Goal: Task Accomplishment & Management: Manage account settings

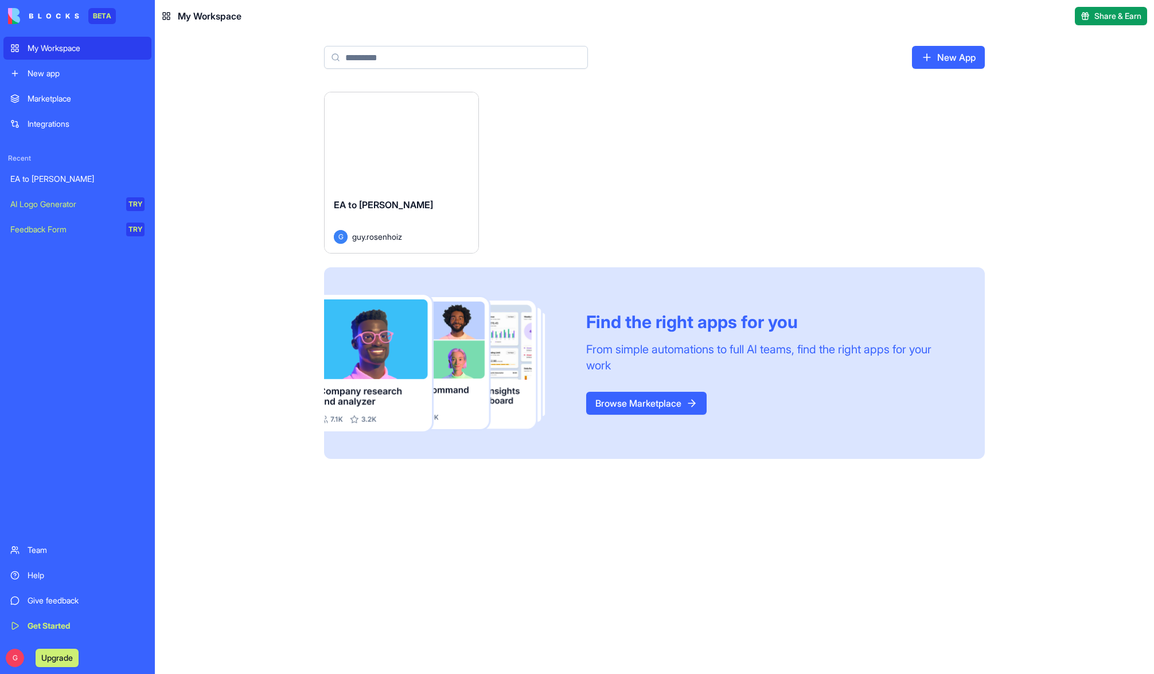
click at [399, 160] on div "Launch" at bounding box center [401, 140] width 154 height 96
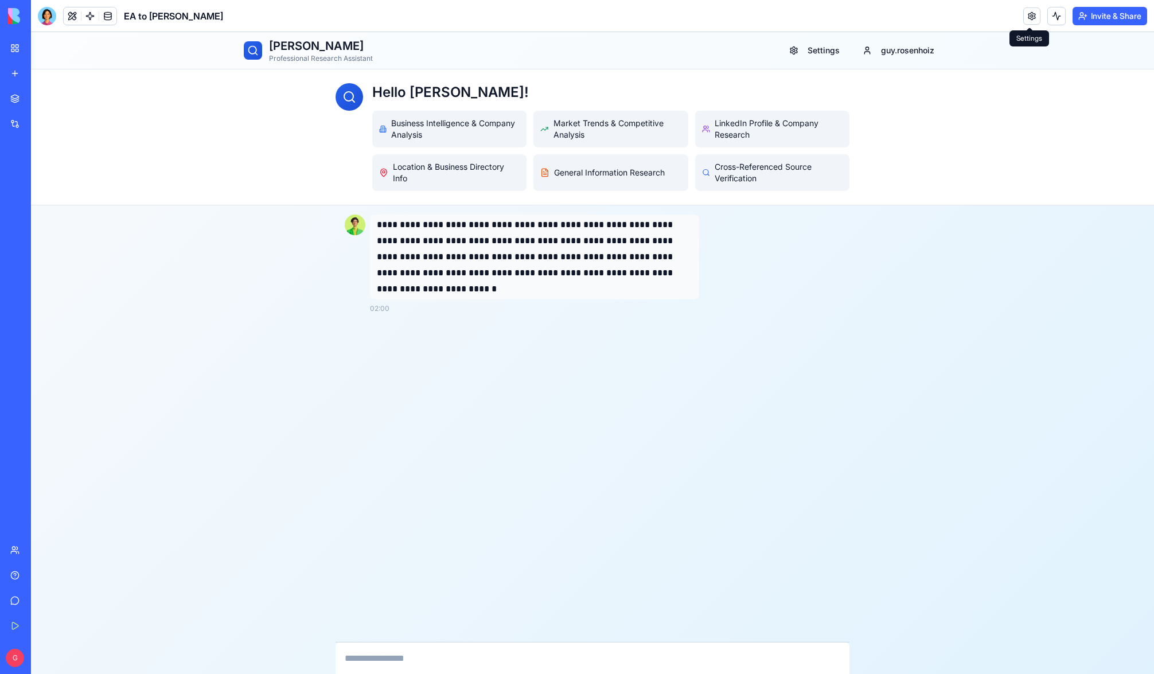
click at [1026, 15] on link at bounding box center [1031, 15] width 17 height 17
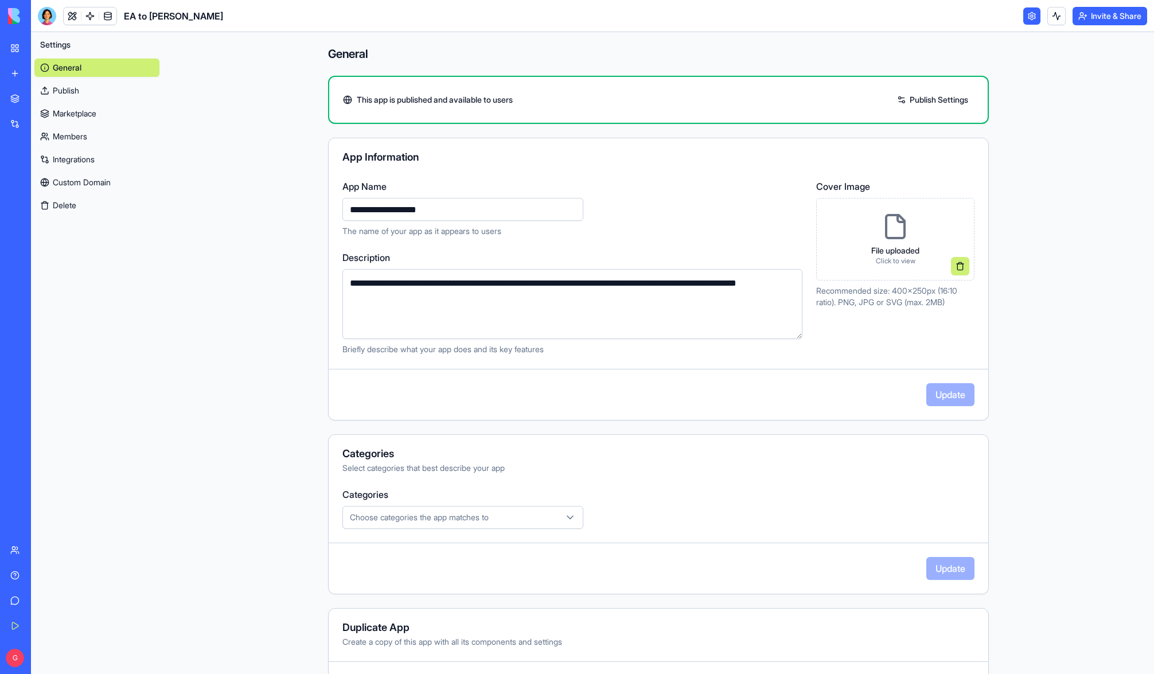
click at [1025, 14] on link at bounding box center [1031, 15] width 17 height 17
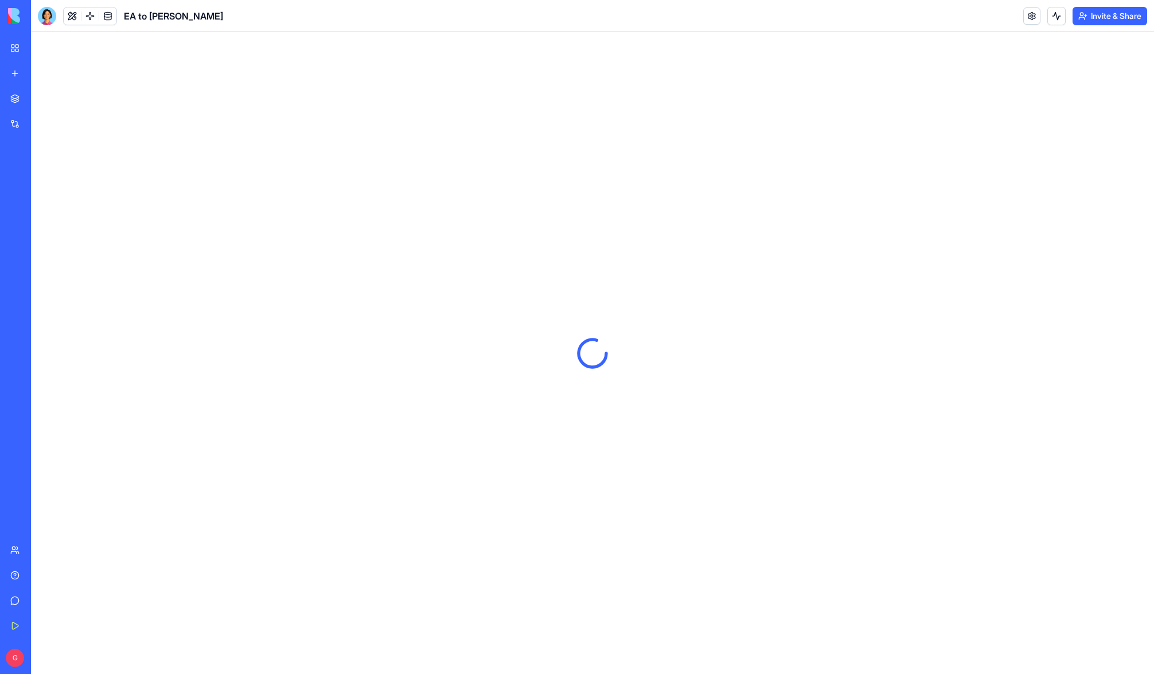
click at [1112, 19] on button "Invite & Share" at bounding box center [1109, 16] width 75 height 18
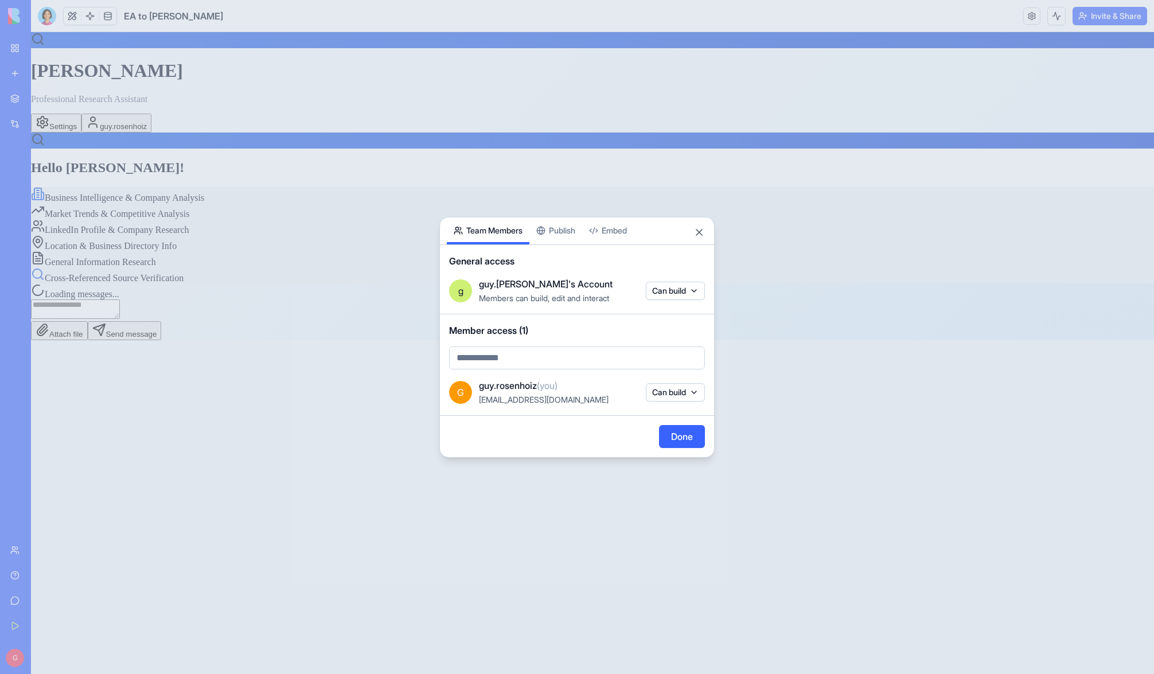
click at [612, 233] on button "Embed" at bounding box center [608, 230] width 52 height 27
click at [506, 230] on button "Team Members" at bounding box center [488, 230] width 83 height 27
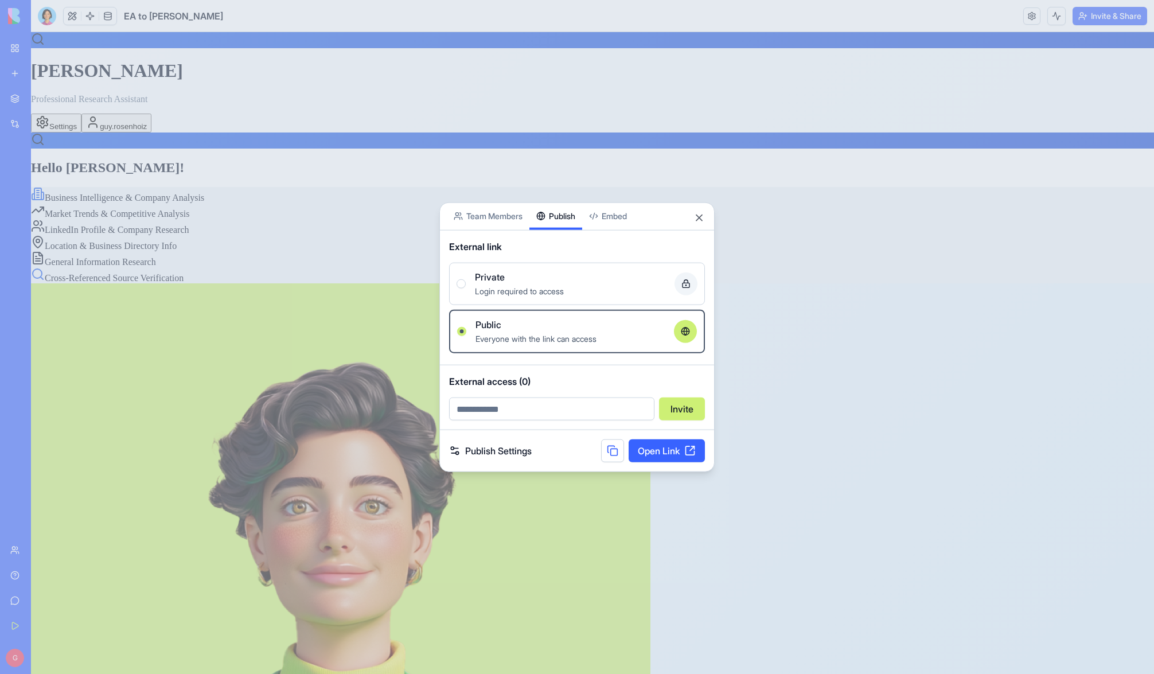
click at [554, 230] on div "Share App Team Members Publish Embed" at bounding box center [577, 216] width 274 height 28
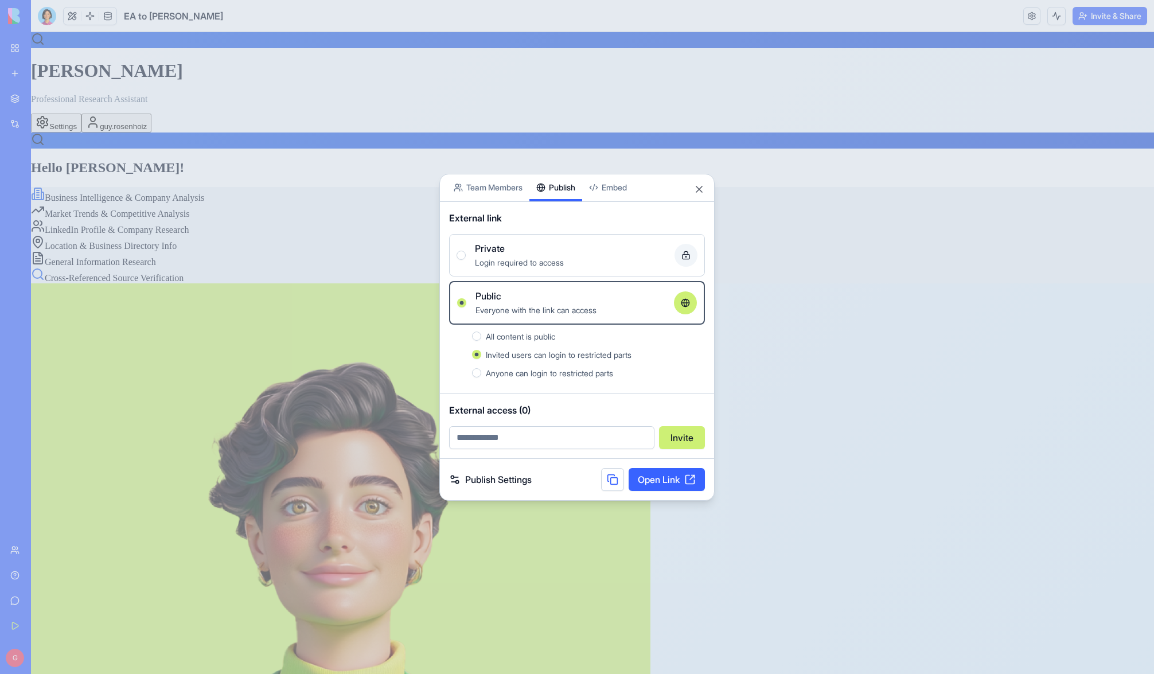
click at [548, 254] on div "Private" at bounding box center [570, 248] width 190 height 14
click at [466, 254] on button "Private Login required to access" at bounding box center [460, 255] width 9 height 9
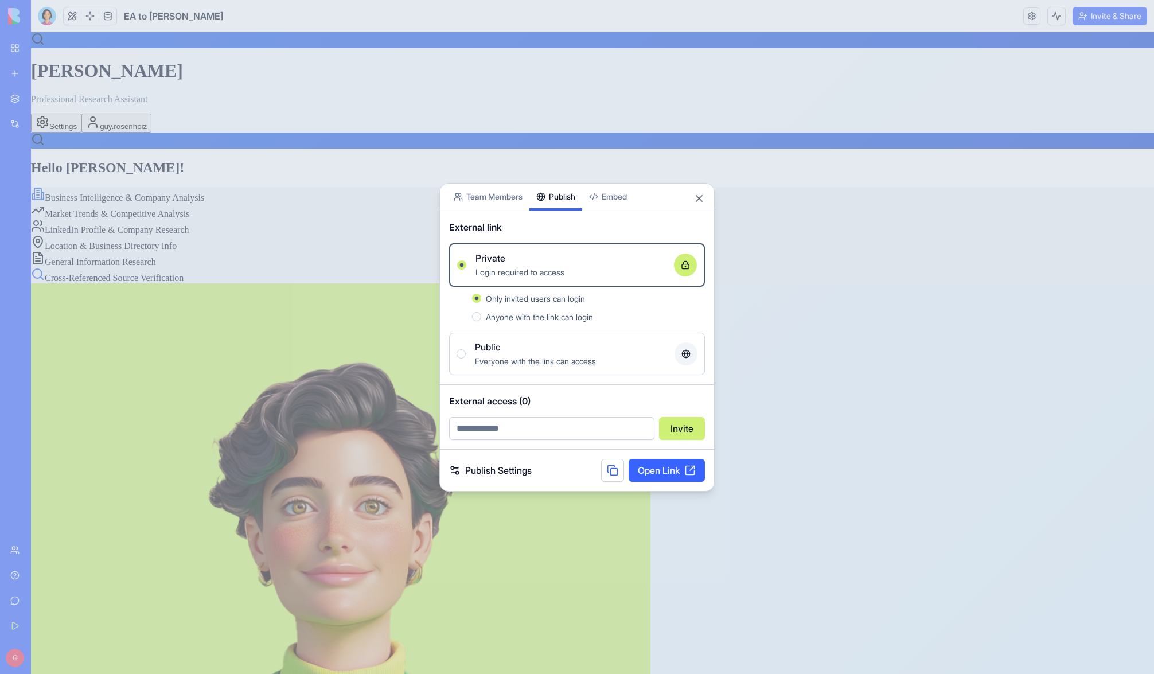
click at [592, 362] on span "Everyone with the link can access" at bounding box center [535, 361] width 121 height 10
click at [466, 358] on button "Public Everyone with the link can access" at bounding box center [460, 353] width 9 height 9
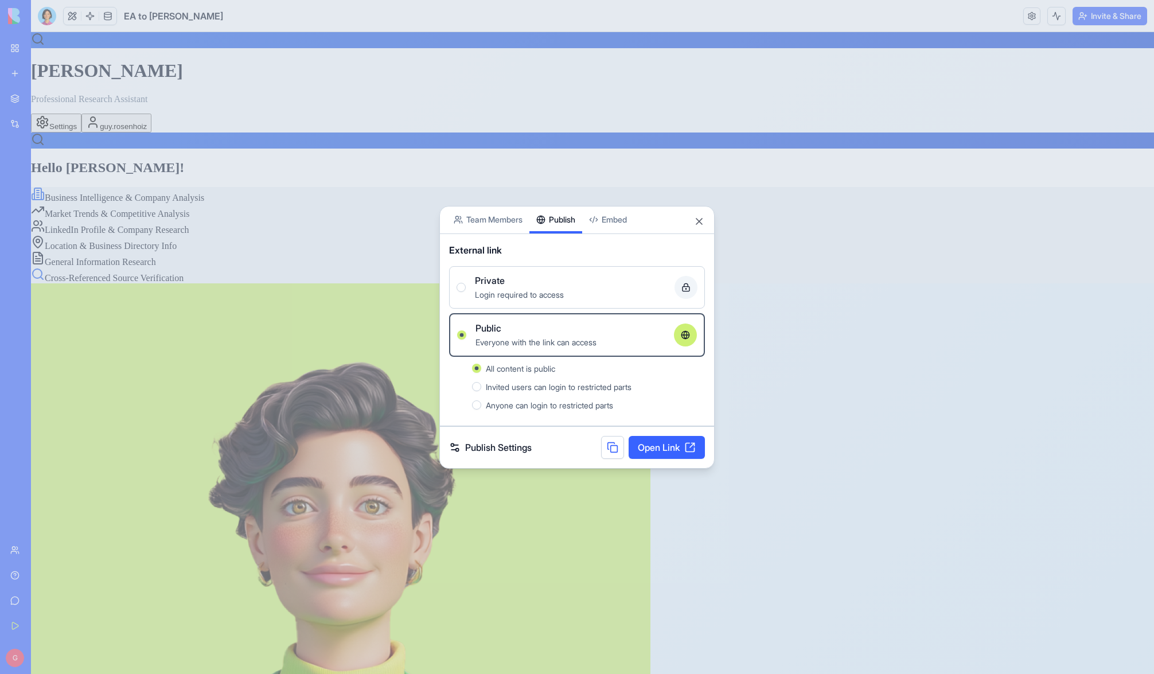
click at [513, 448] on link "Publish Settings" at bounding box center [490, 447] width 83 height 14
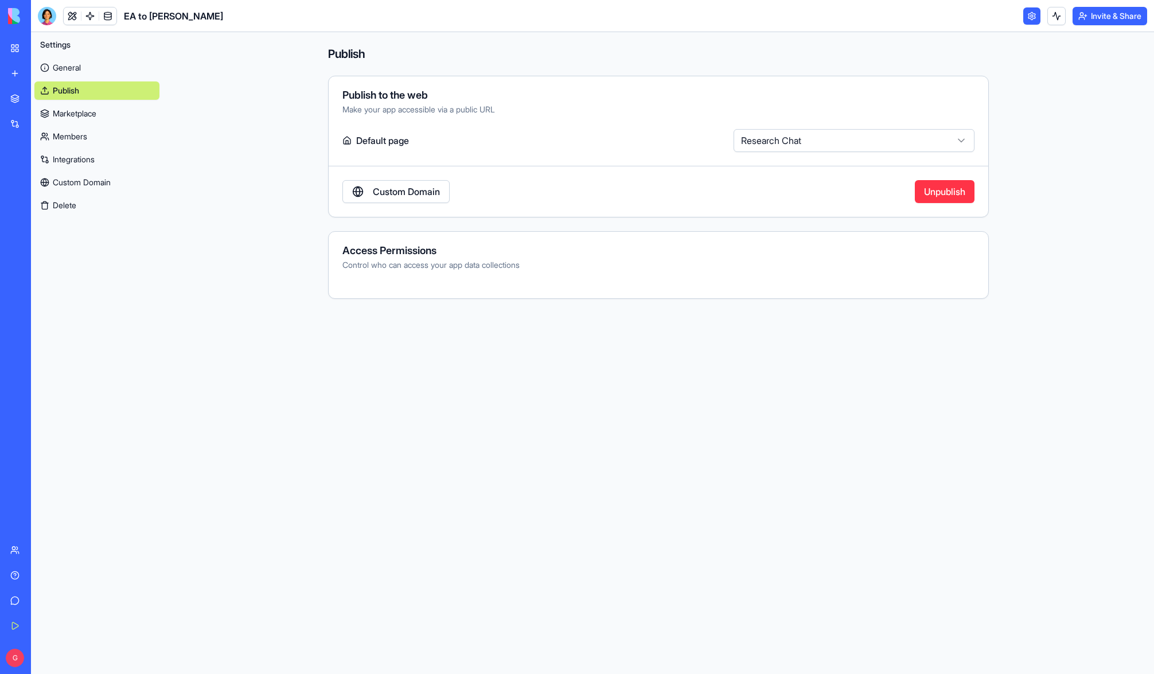
click at [412, 265] on div "Control who can access your app data collections" at bounding box center [658, 264] width 632 height 11
click at [792, 142] on html "**********" at bounding box center [577, 337] width 1154 height 674
click at [1116, 21] on button "Invite & Share" at bounding box center [1109, 16] width 75 height 18
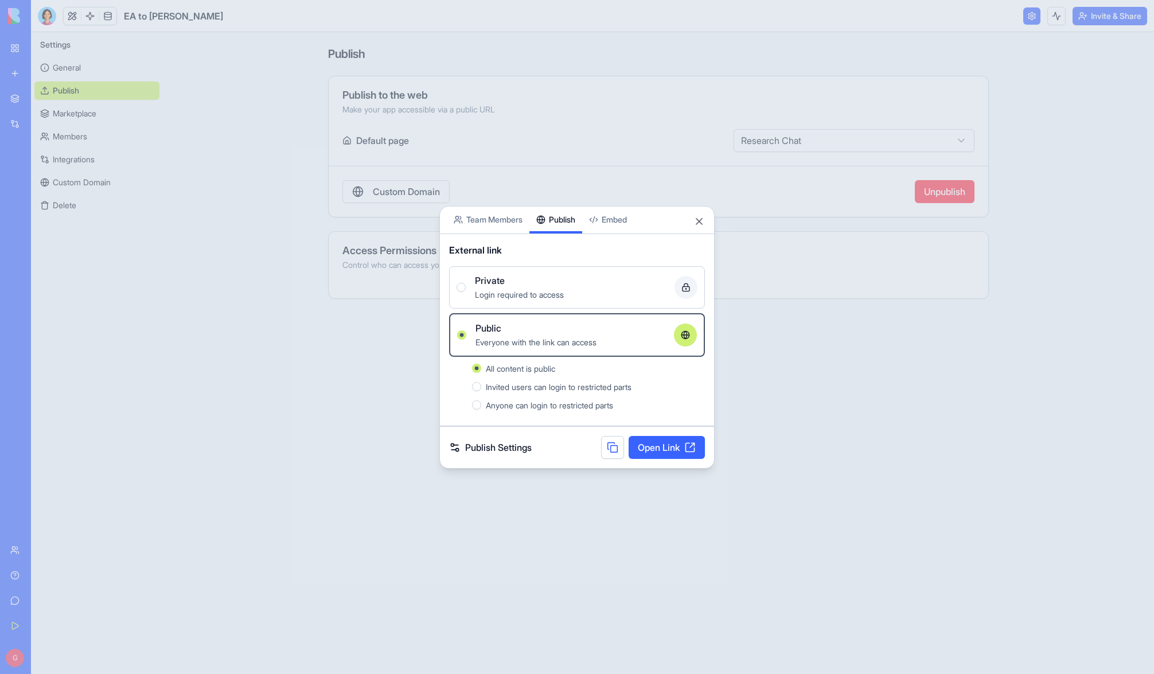
click at [552, 290] on span "Login required to access" at bounding box center [519, 295] width 89 height 10
click at [466, 290] on button "Private Login required to access" at bounding box center [460, 287] width 9 height 9
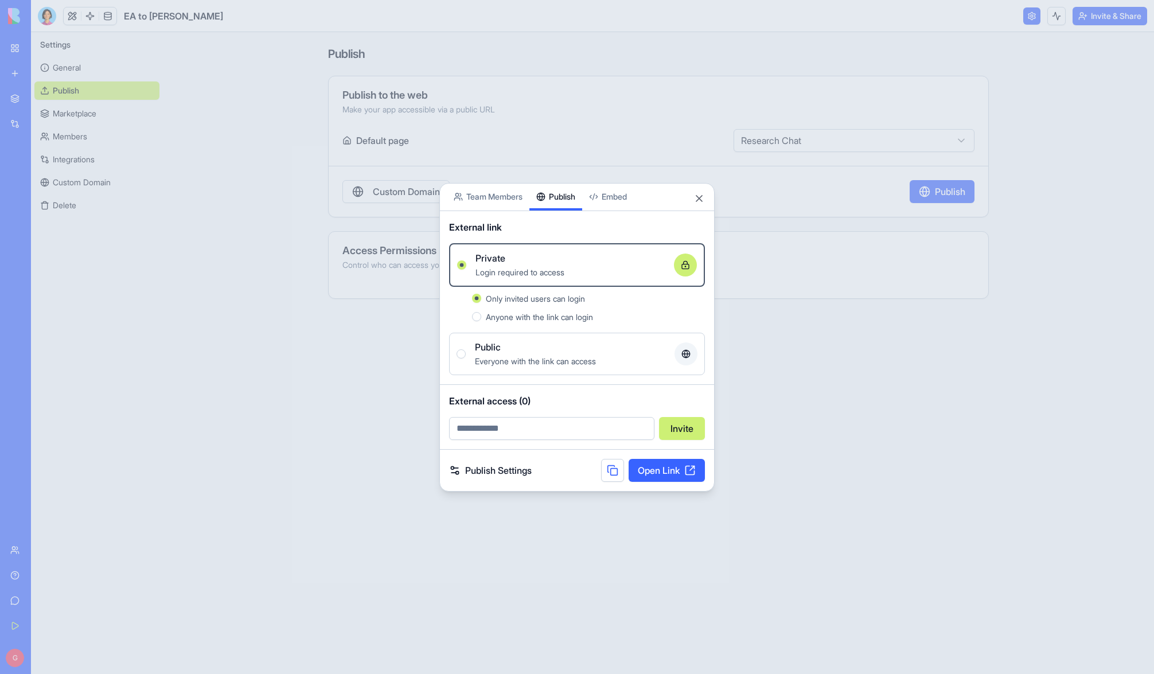
click at [505, 316] on span "Anyone with the link can login" at bounding box center [539, 317] width 107 height 10
click at [481, 316] on button "Anyone with the link can login" at bounding box center [476, 316] width 9 height 9
click at [697, 199] on button "Close" at bounding box center [698, 198] width 11 height 11
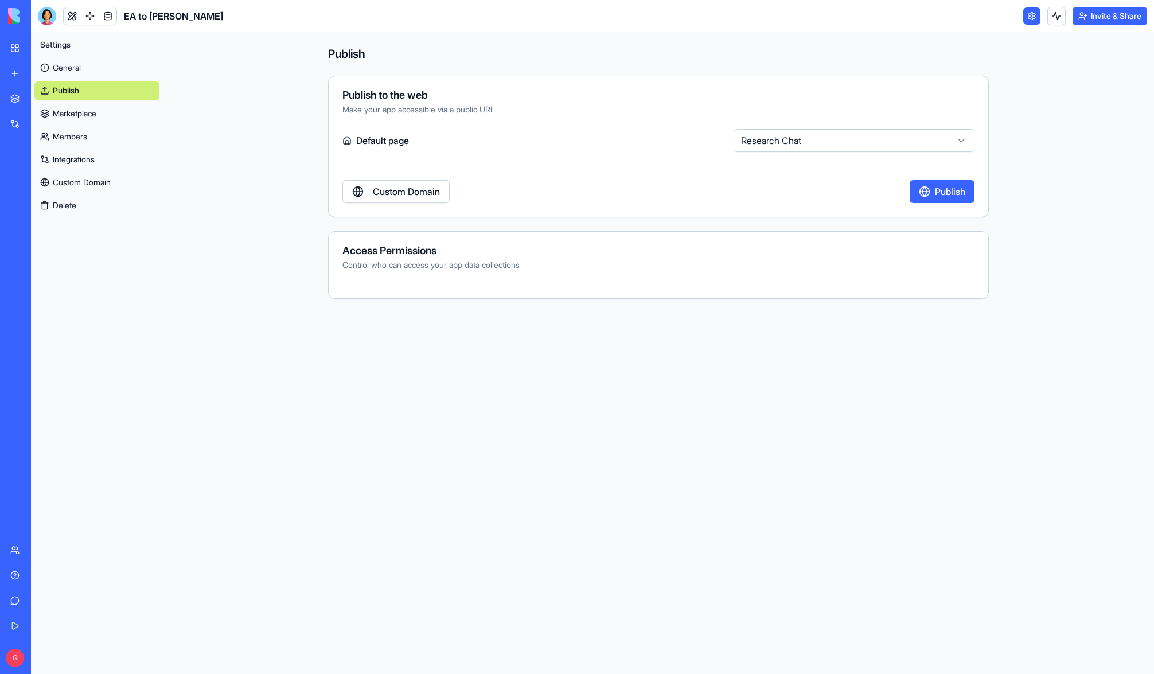
click at [932, 195] on button "Publish" at bounding box center [941, 191] width 65 height 23
click at [1024, 16] on link at bounding box center [1031, 15] width 17 height 17
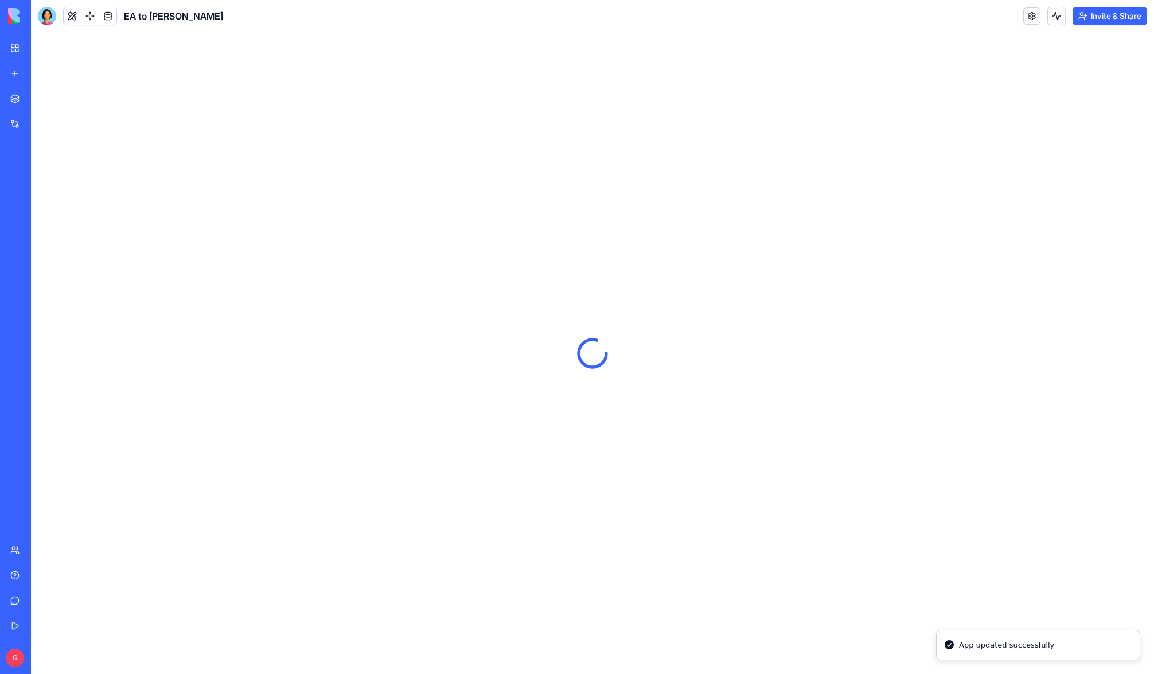
click at [1030, 17] on link at bounding box center [1031, 15] width 17 height 17
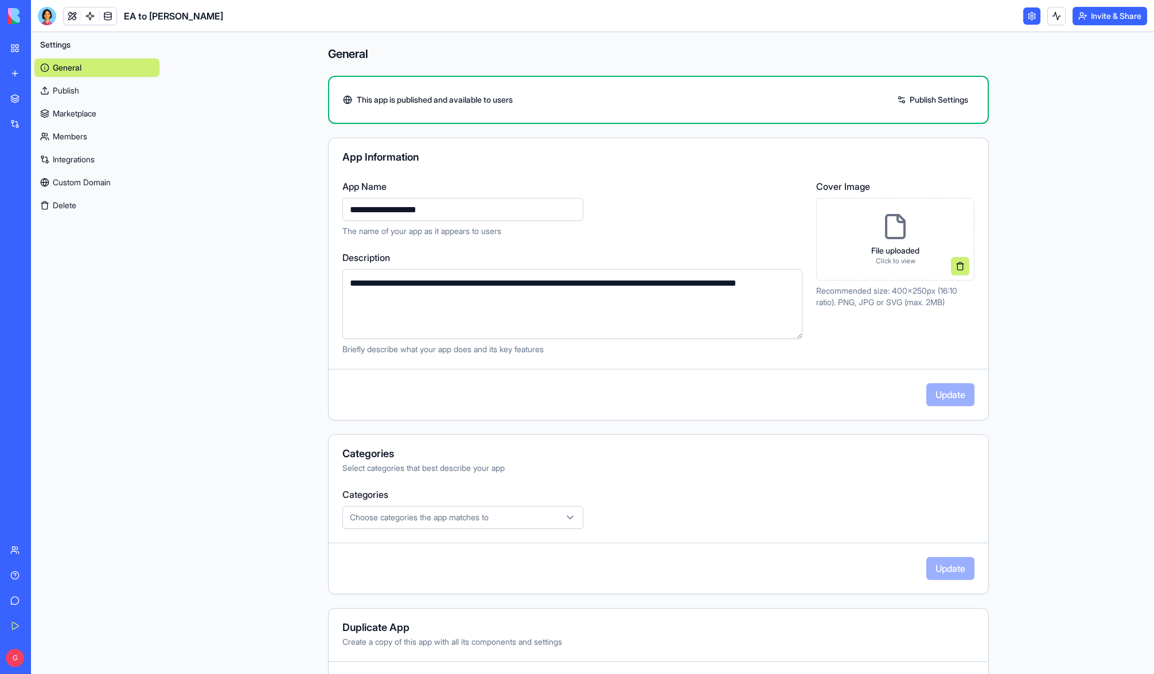
click at [1119, 16] on button "Invite & Share" at bounding box center [1109, 16] width 75 height 18
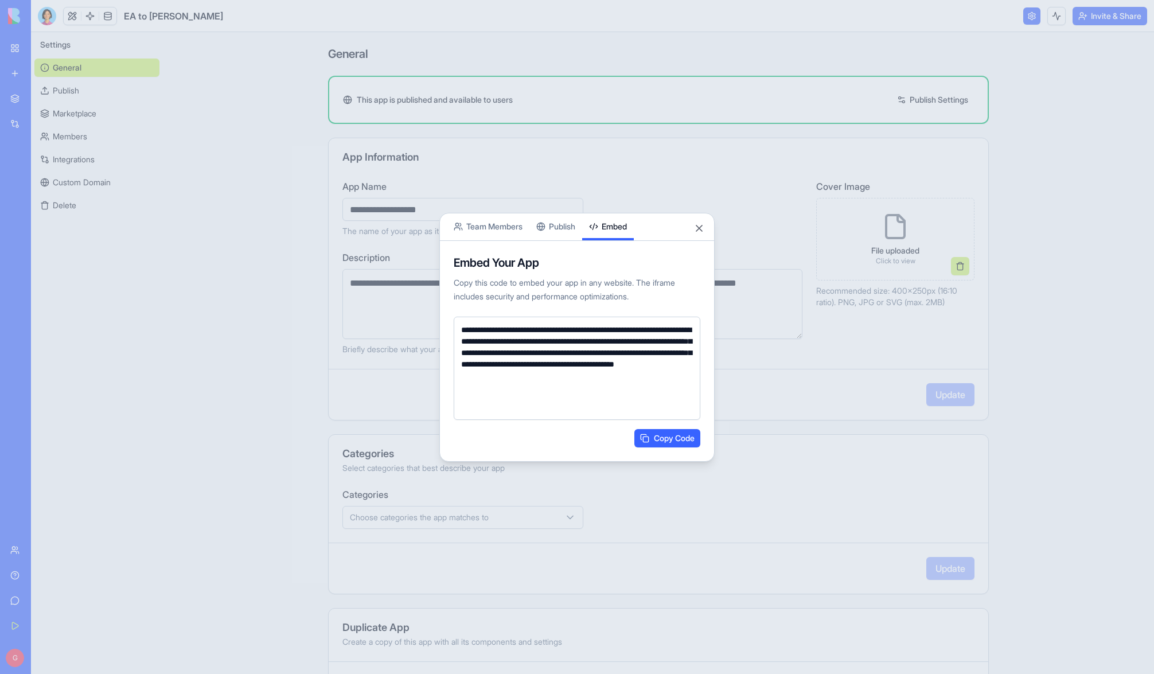
click at [615, 185] on body "**********" at bounding box center [577, 337] width 1154 height 674
click at [551, 349] on textarea "**********" at bounding box center [576, 367] width 247 height 103
click at [673, 440] on button "Copy Code" at bounding box center [667, 438] width 66 height 18
click at [566, 229] on button "Publish" at bounding box center [555, 226] width 53 height 27
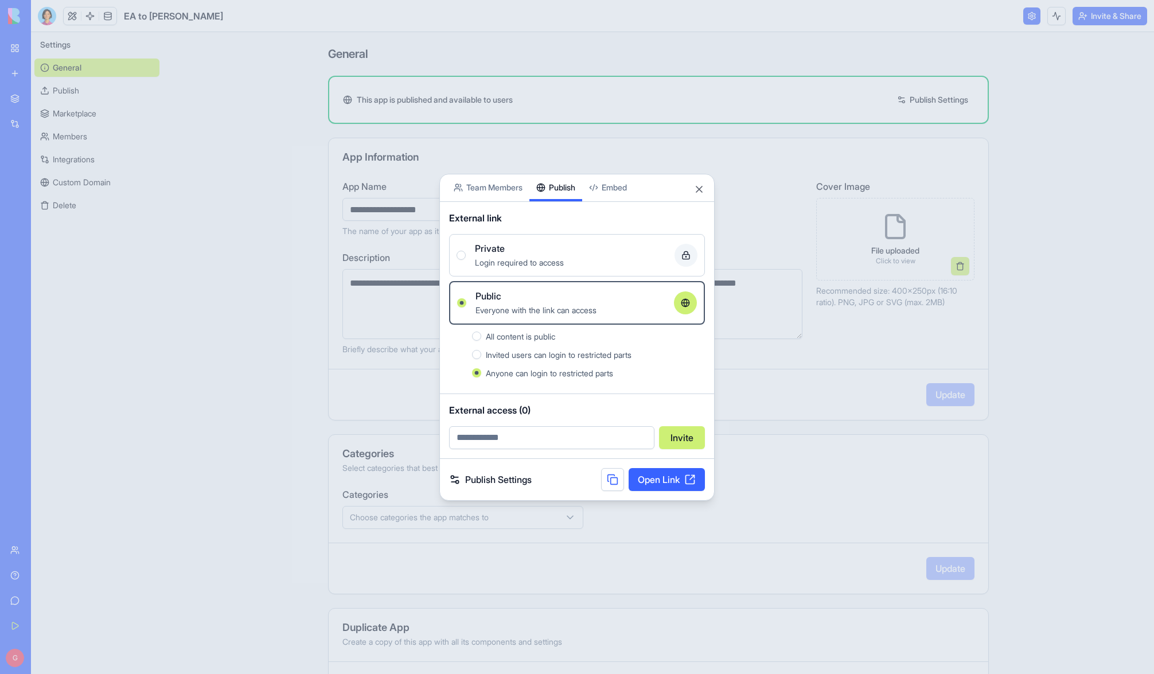
click at [556, 354] on span "Invited users can login to restricted parts" at bounding box center [559, 355] width 146 height 10
click at [481, 354] on button "Invited users can login to restricted parts" at bounding box center [476, 354] width 9 height 9
click at [505, 483] on link "Publish Settings" at bounding box center [490, 479] width 83 height 14
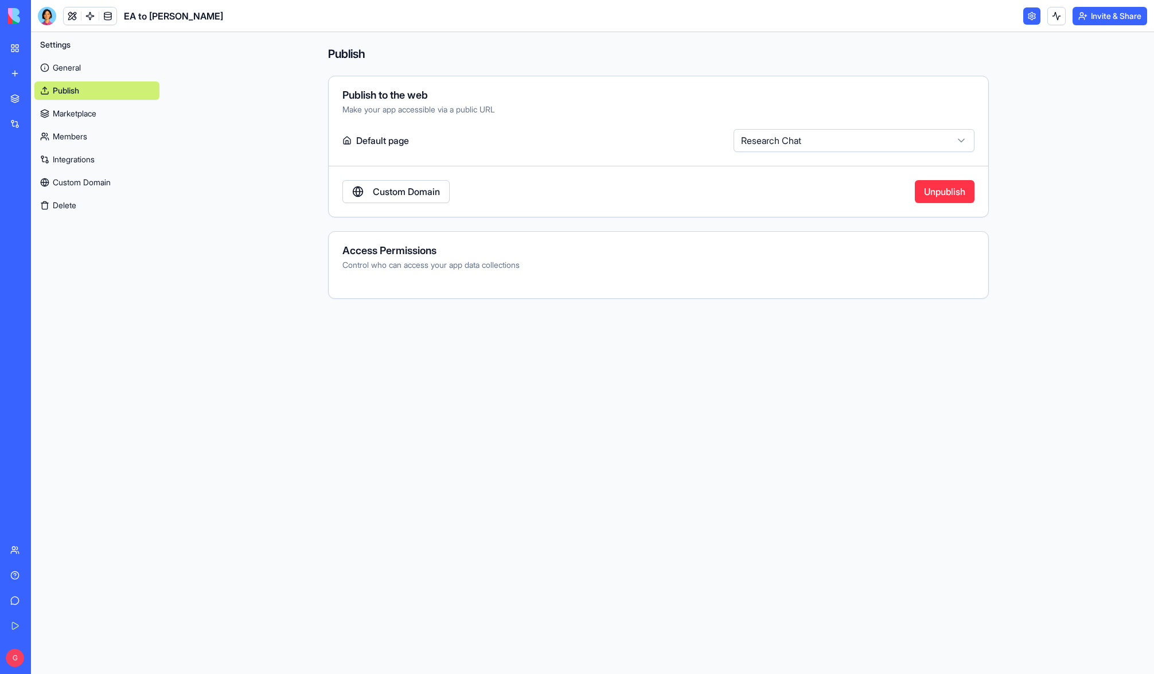
click at [937, 193] on button "Unpublish" at bounding box center [944, 191] width 60 height 23
click at [941, 195] on button "Publish" at bounding box center [941, 191] width 65 height 23
click at [1116, 10] on button "Invite & Share" at bounding box center [1109, 16] width 75 height 18
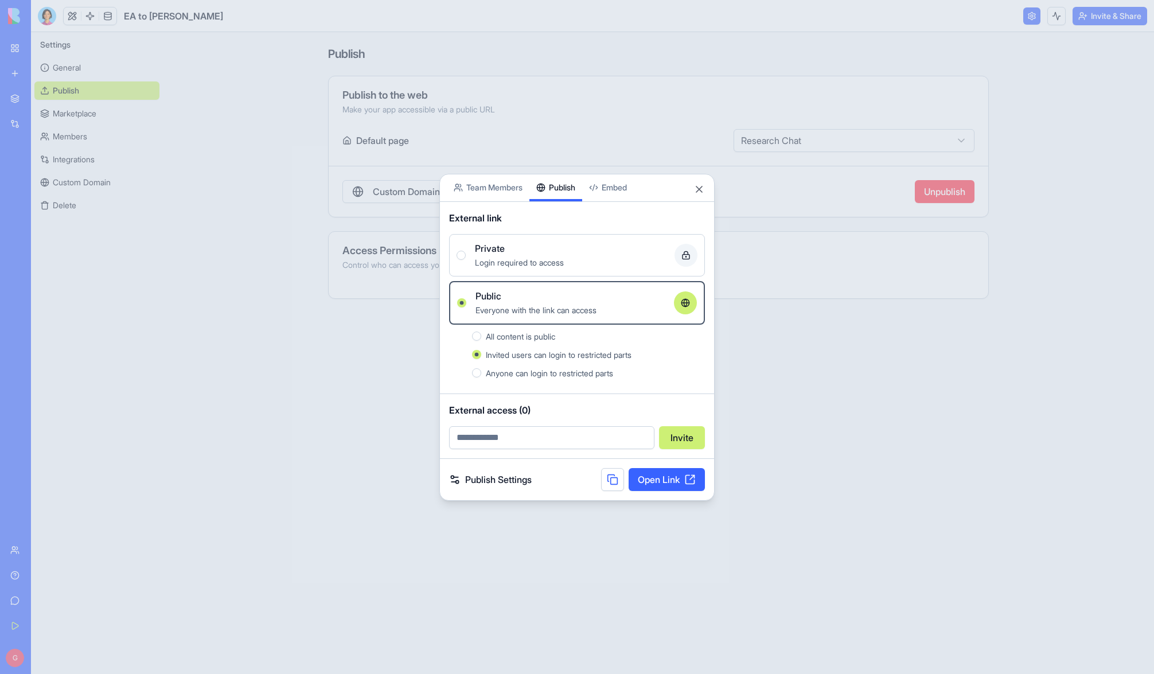
click at [554, 439] on input "email" at bounding box center [551, 437] width 205 height 23
type input "**********"
click at [679, 435] on button "Invite" at bounding box center [682, 437] width 46 height 23
click at [699, 188] on button "Close" at bounding box center [698, 188] width 11 height 11
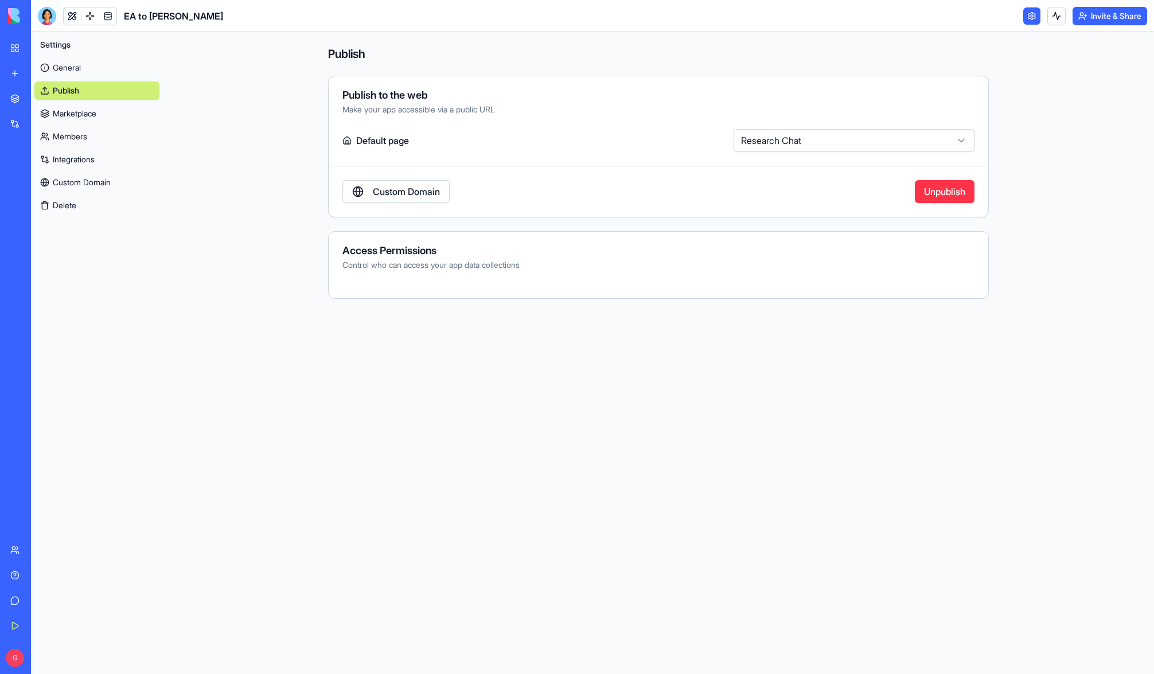
click at [810, 143] on html "**********" at bounding box center [577, 337] width 1154 height 674
click at [1033, 18] on link at bounding box center [1031, 15] width 17 height 17
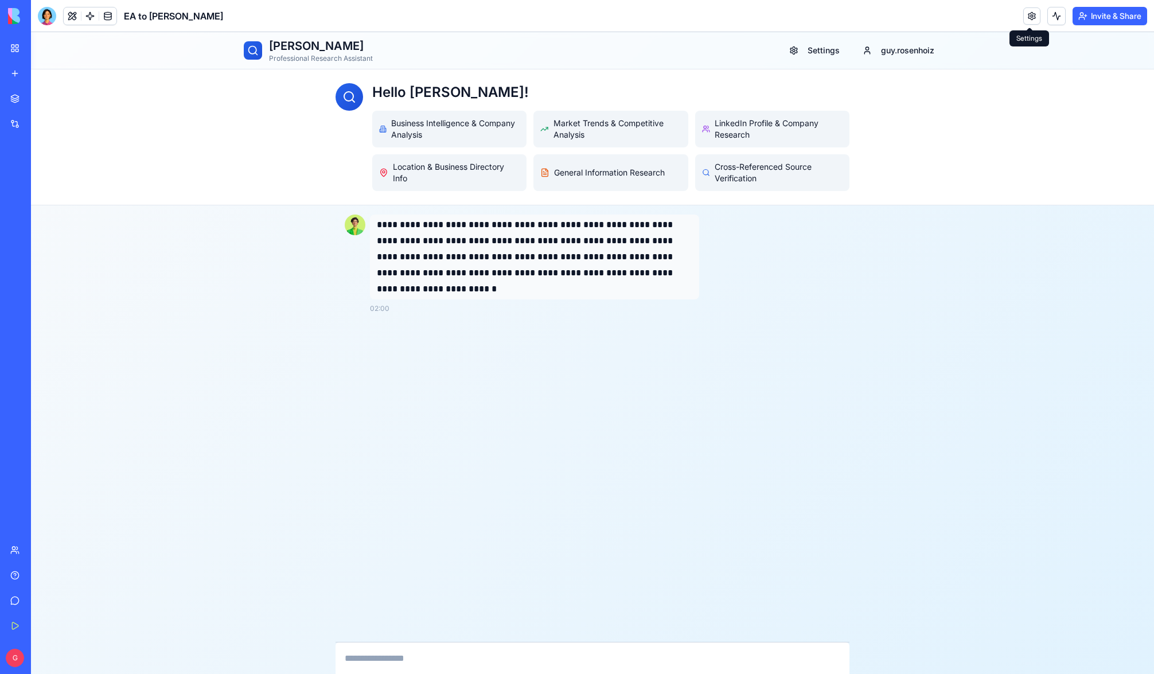
click at [1032, 18] on link at bounding box center [1031, 15] width 17 height 17
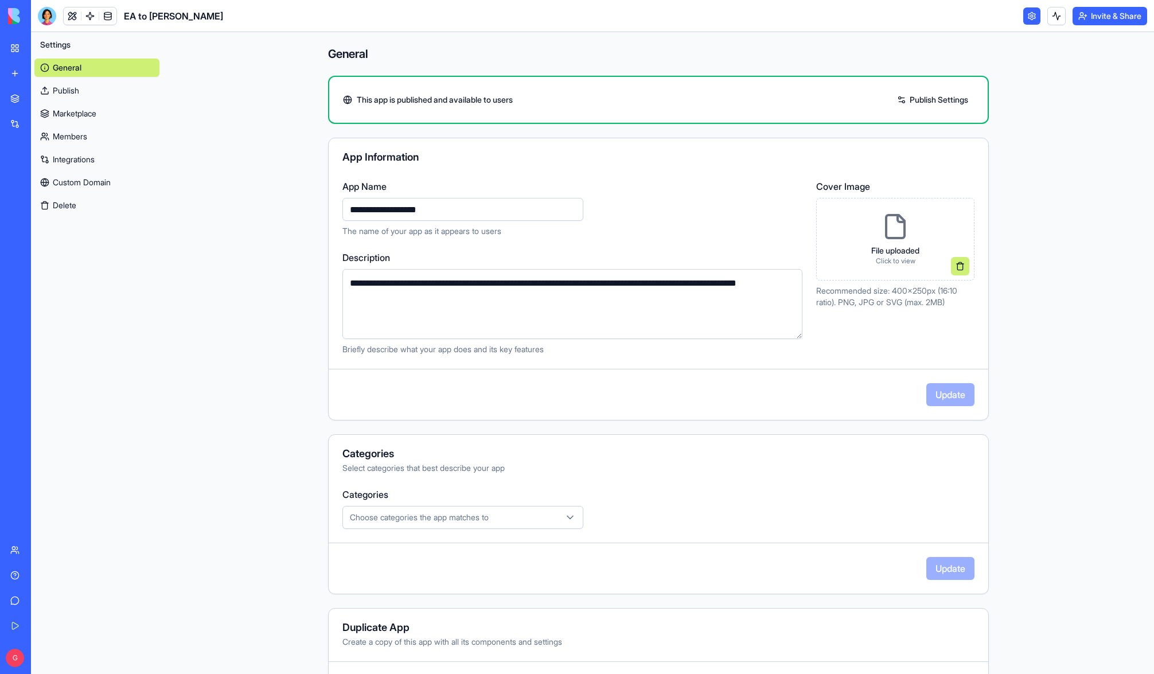
click at [84, 85] on link "Publish" at bounding box center [96, 90] width 125 height 18
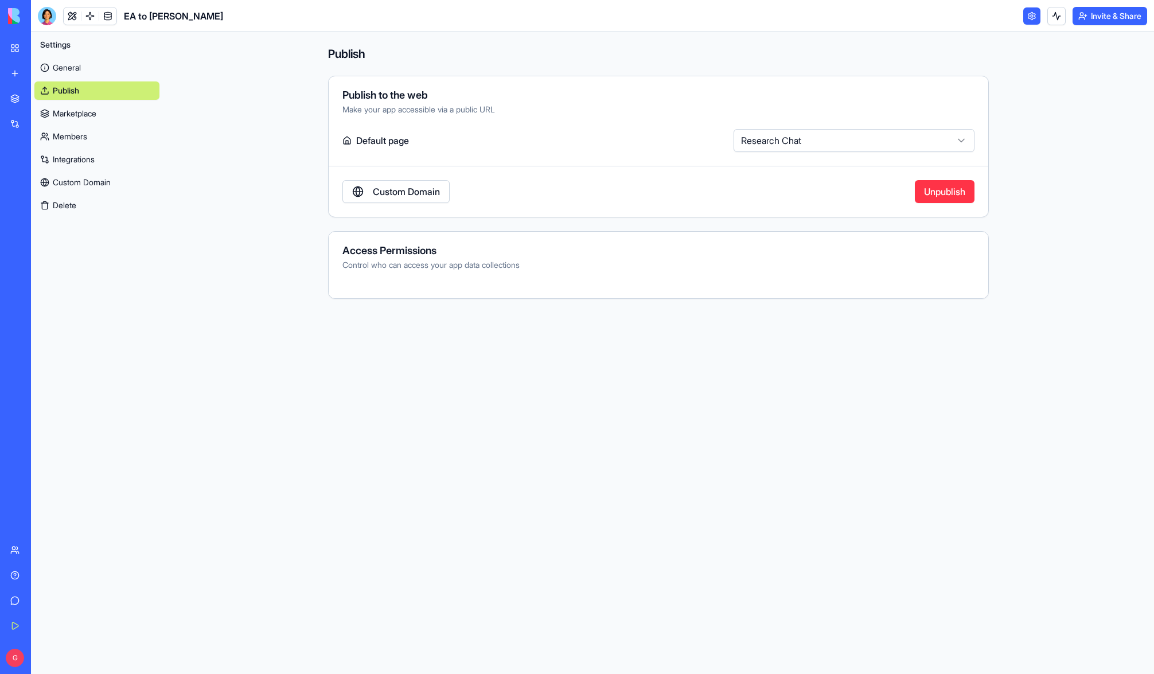
click at [1106, 16] on button "Invite & Share" at bounding box center [1109, 16] width 75 height 18
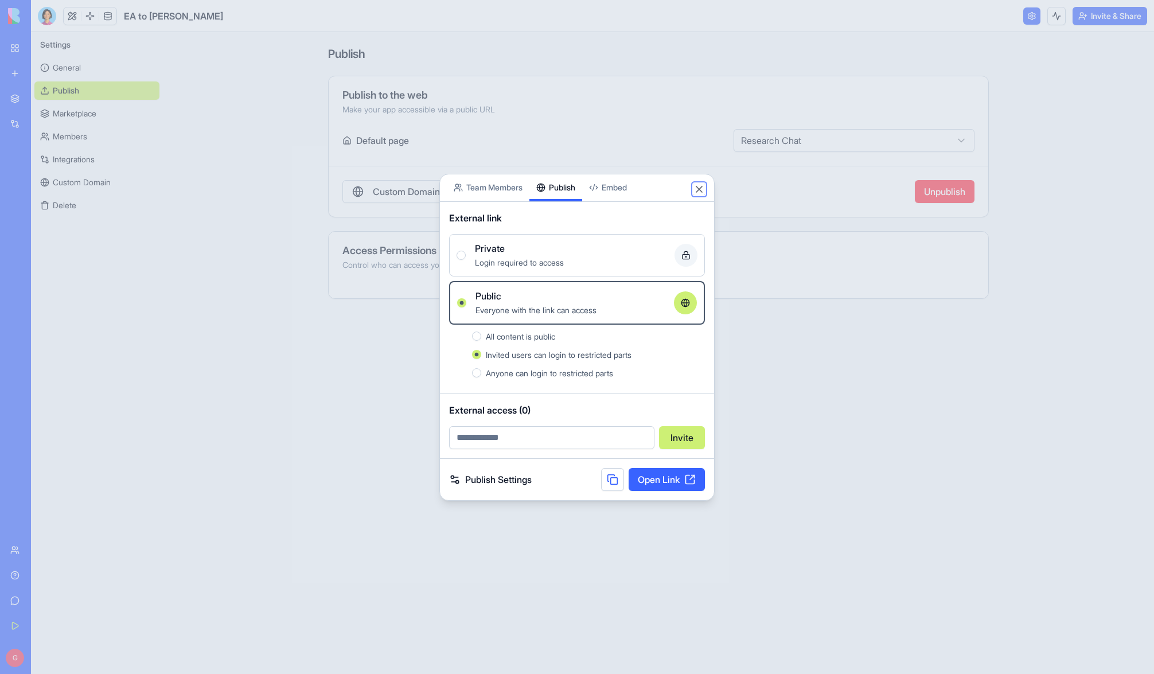
click at [698, 187] on button "Close" at bounding box center [698, 188] width 11 height 11
